Goal: Check status

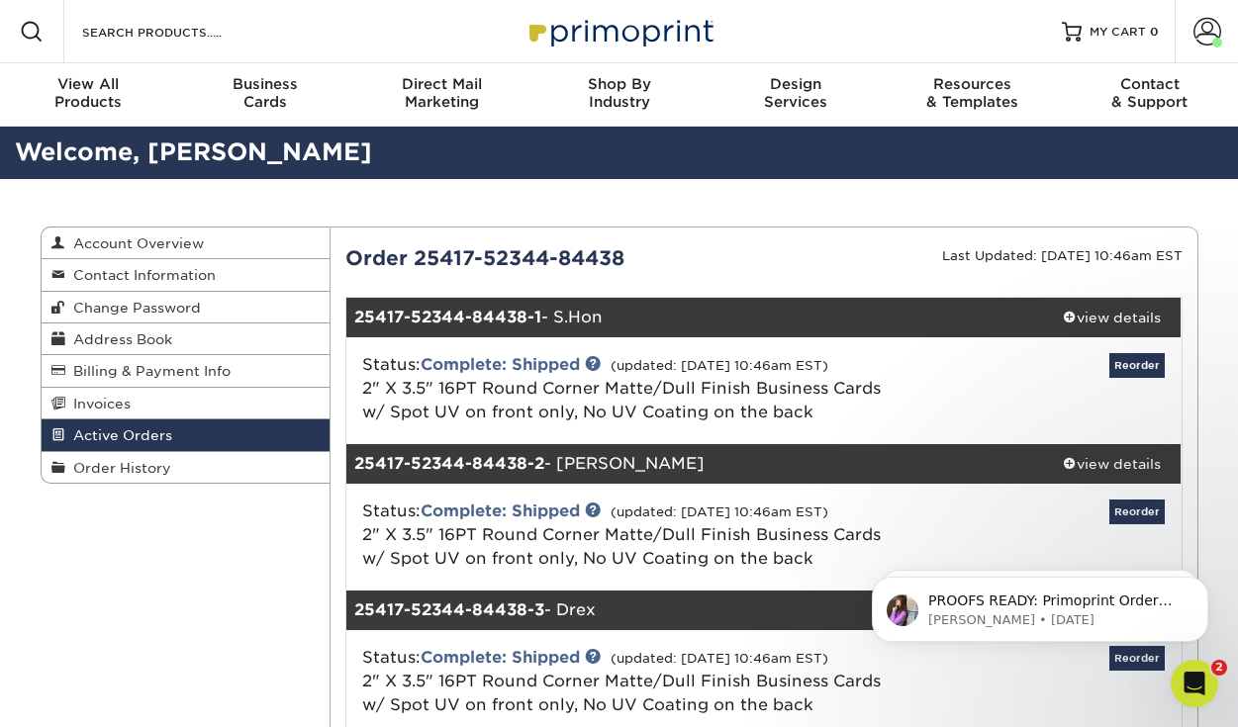
click at [120, 438] on span "Active Orders" at bounding box center [118, 435] width 107 height 16
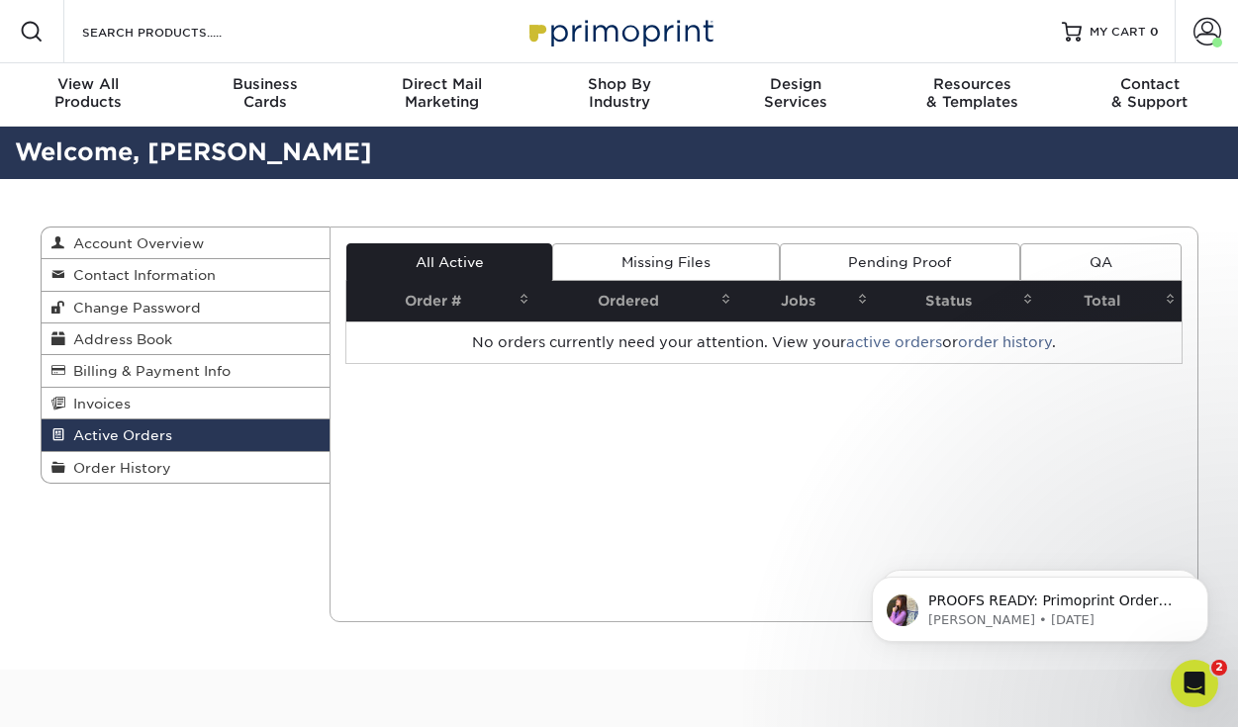
click at [851, 271] on link "Pending Proof" at bounding box center [900, 262] width 240 height 38
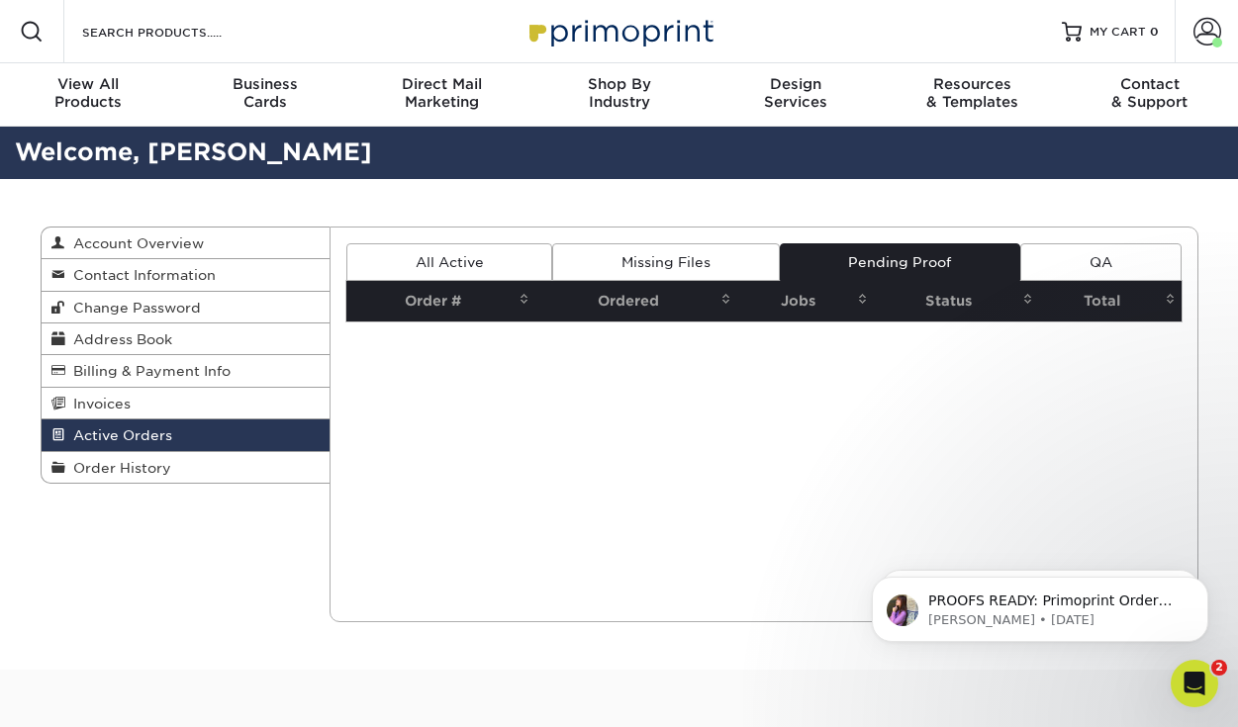
click at [507, 266] on link "All Active" at bounding box center [449, 262] width 206 height 38
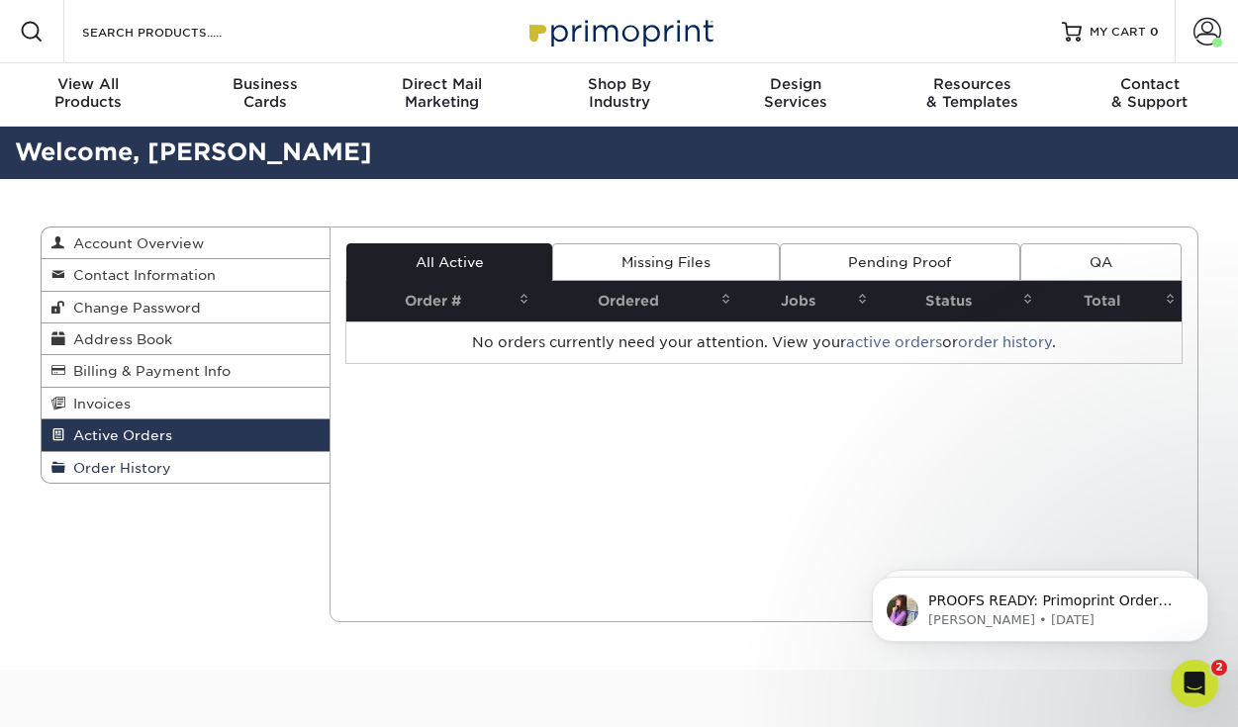
click at [154, 468] on span "Order History" at bounding box center [118, 468] width 106 height 16
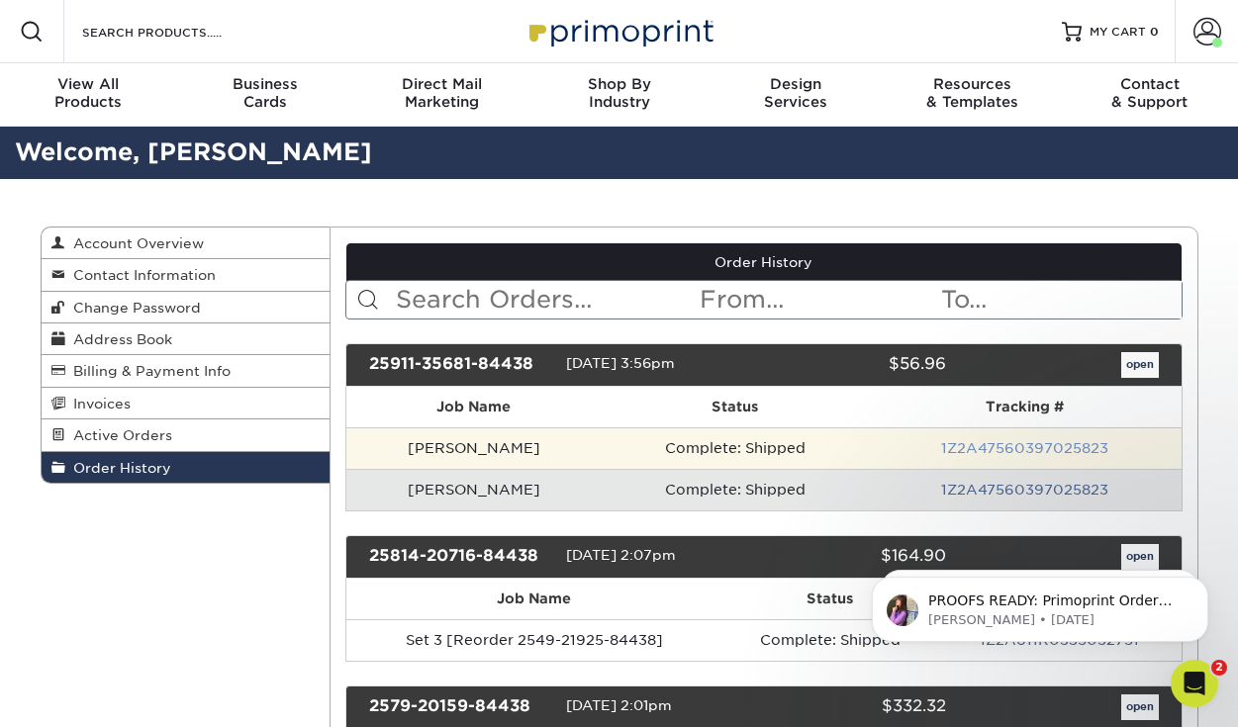
click at [969, 443] on link "1Z2A47560397025823" at bounding box center [1024, 448] width 167 height 16
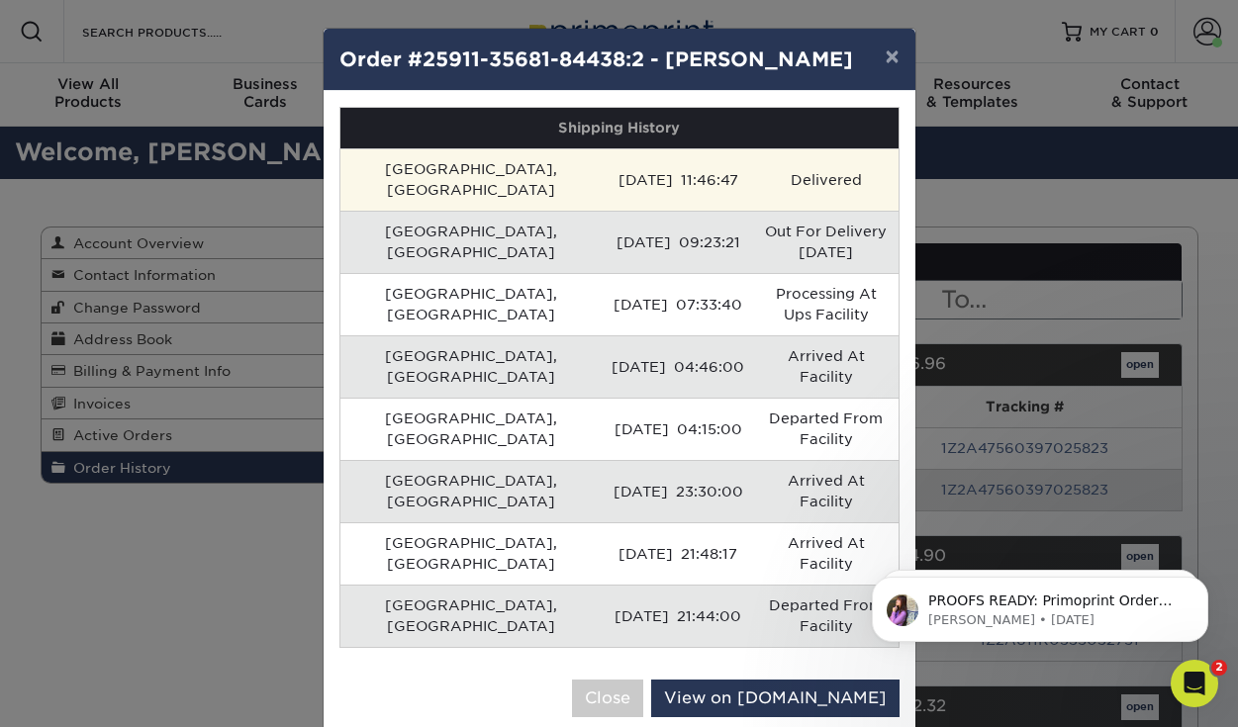
click at [754, 156] on td "Delivered" at bounding box center [825, 179] width 143 height 62
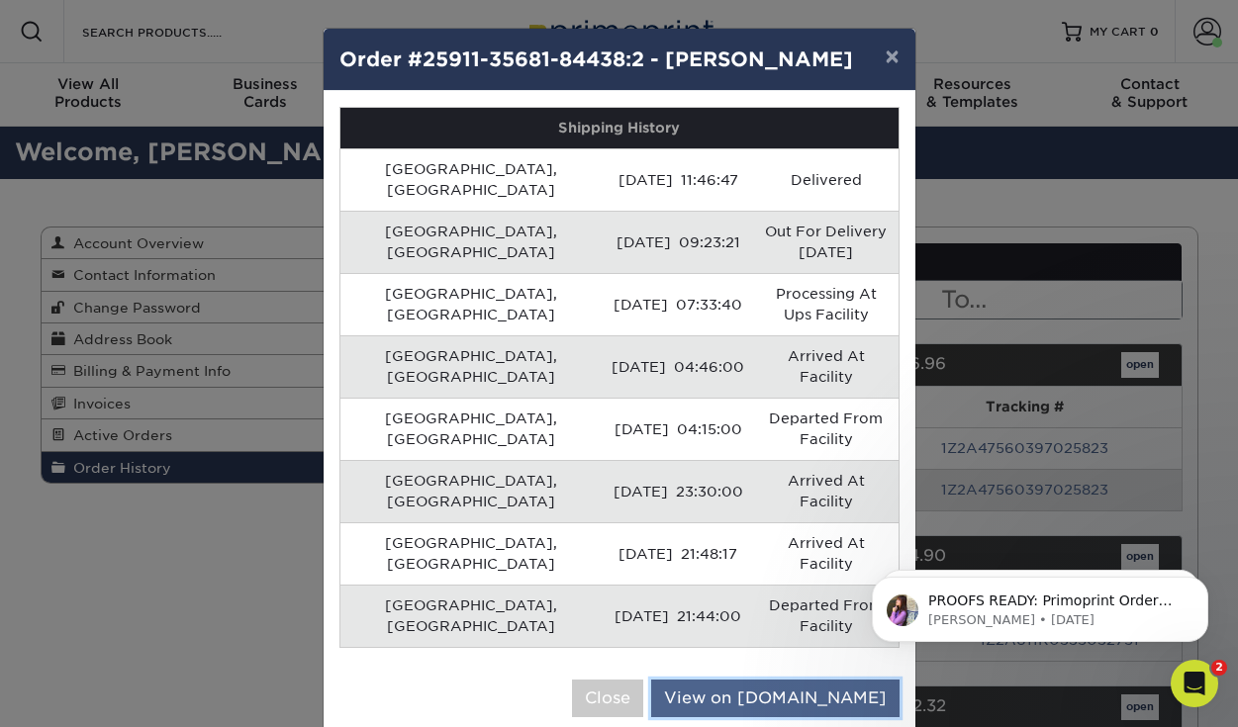
click at [799, 680] on link "View on [DOMAIN_NAME]" at bounding box center [775, 699] width 248 height 38
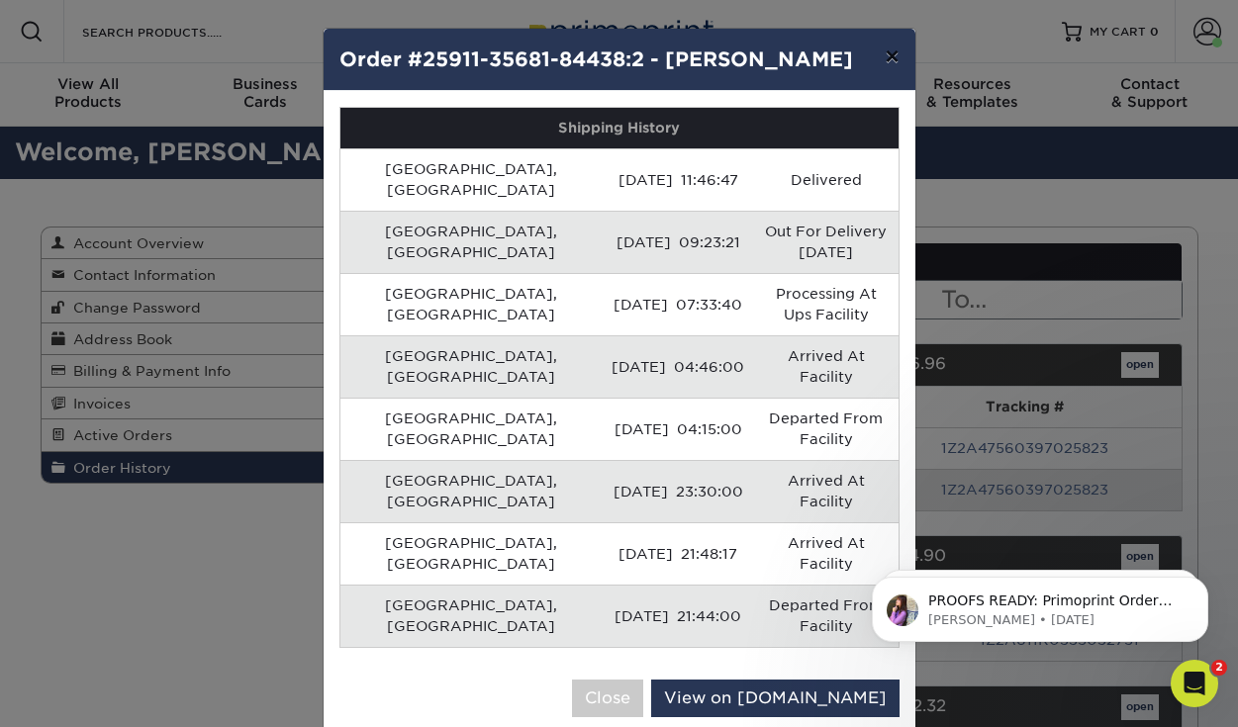
click at [889, 62] on button "×" at bounding box center [892, 56] width 46 height 55
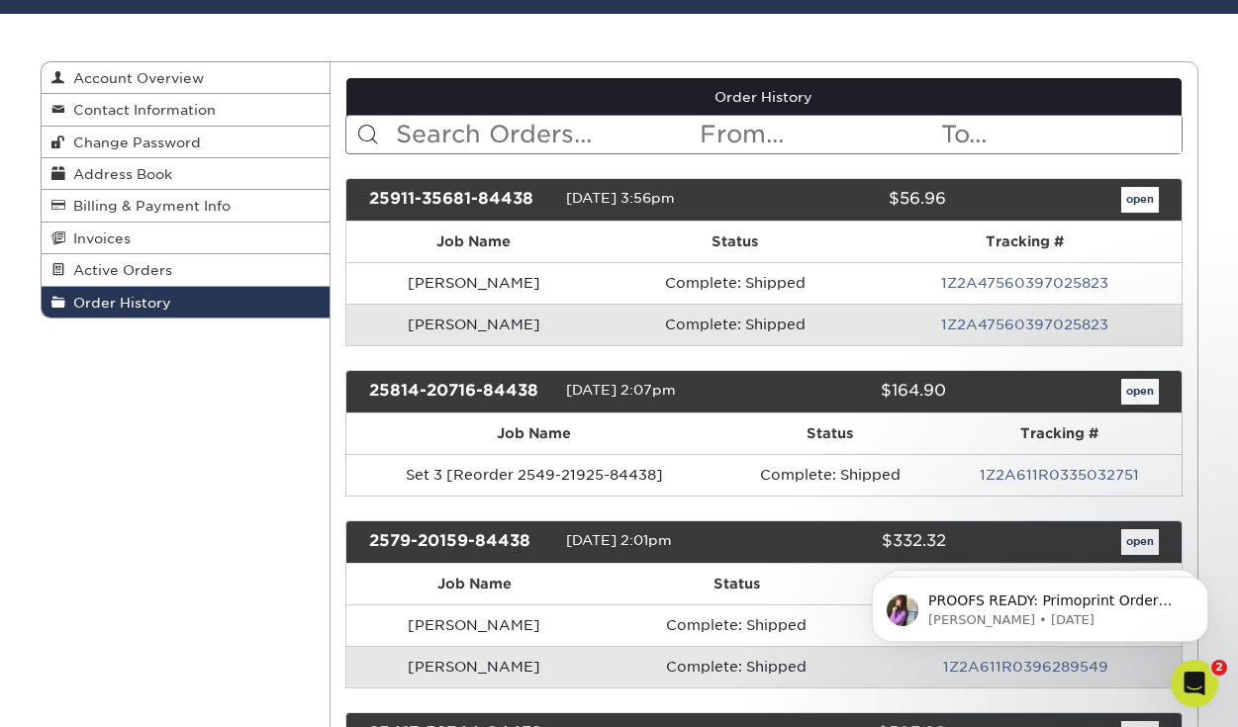
scroll to position [162, 0]
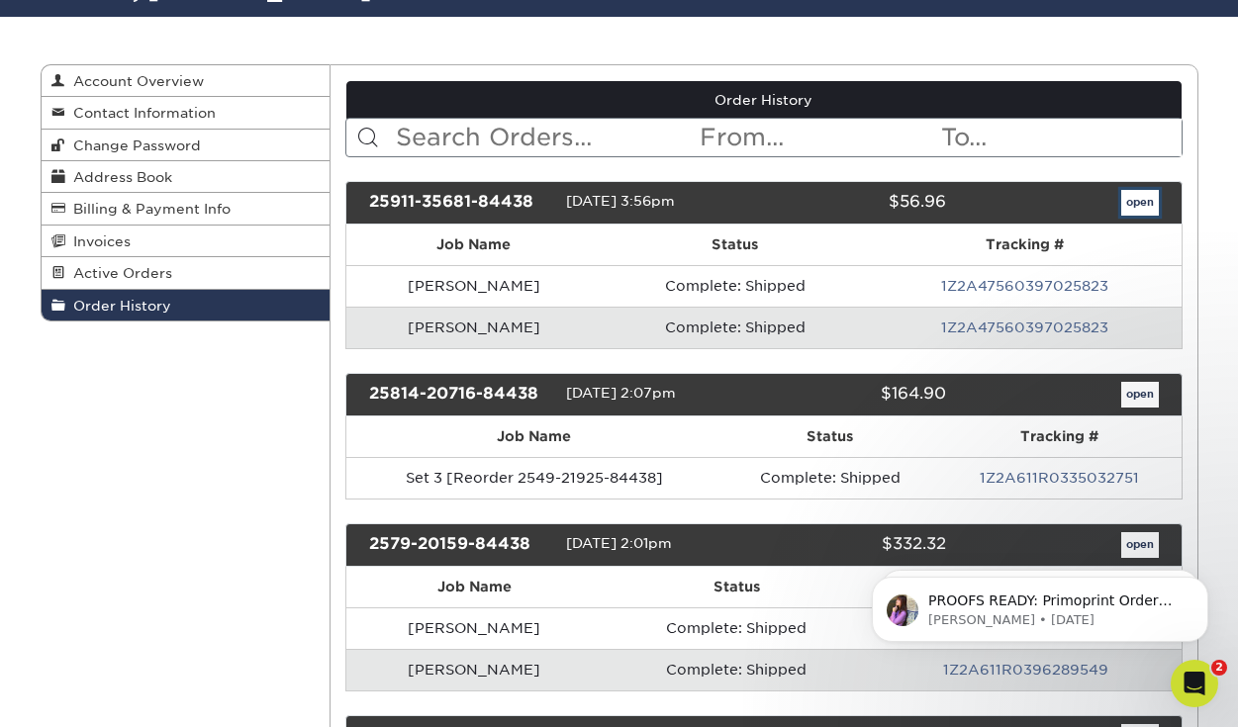
click at [1137, 208] on link "open" at bounding box center [1140, 203] width 38 height 26
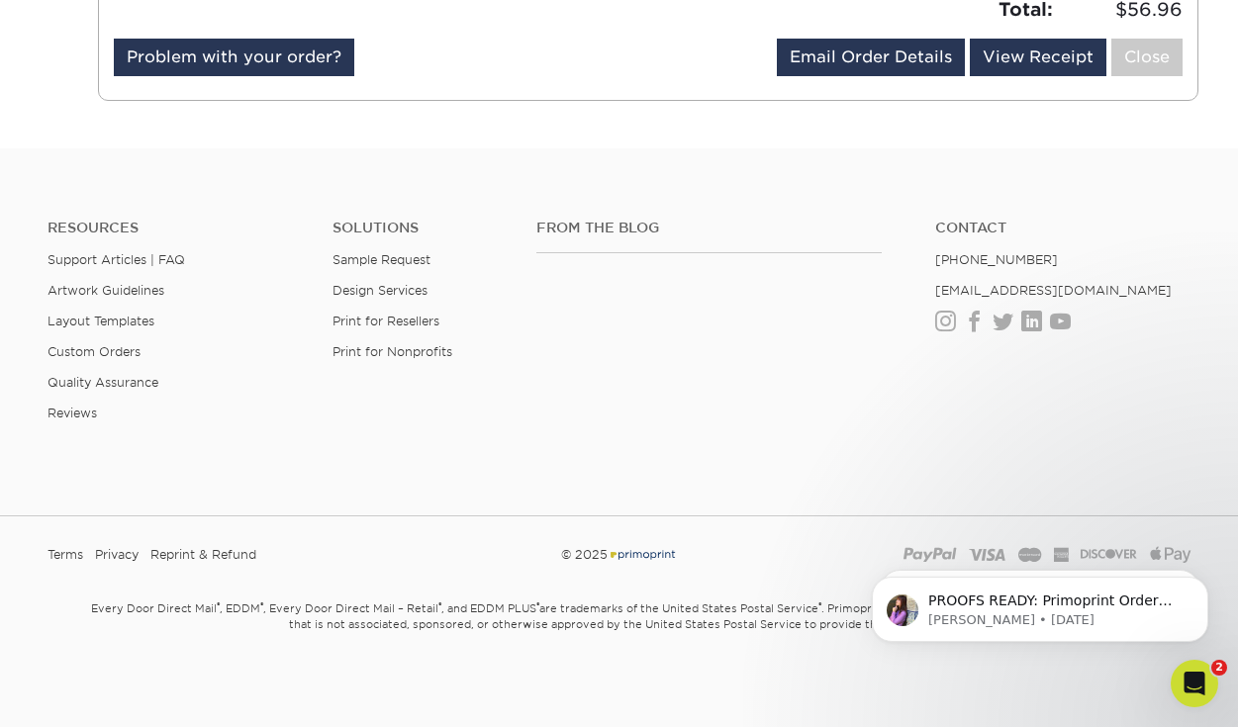
scroll to position [0, 0]
